Goal: Task Accomplishment & Management: Manage account settings

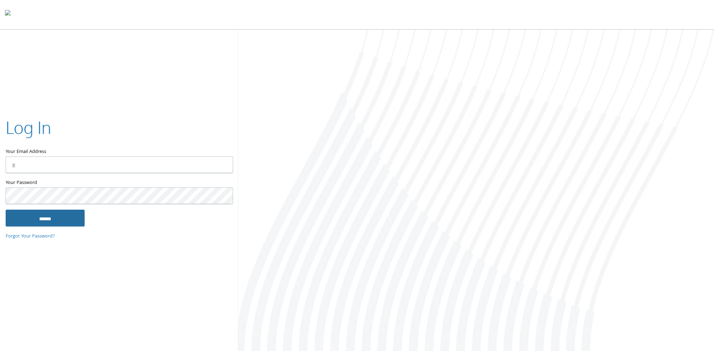
type input "**********"
click at [23, 220] on input "******" at bounding box center [45, 218] width 79 height 17
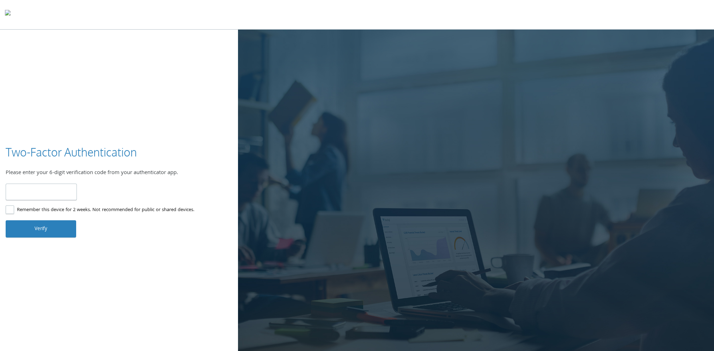
type input "******"
